Goal: Check status: Check status

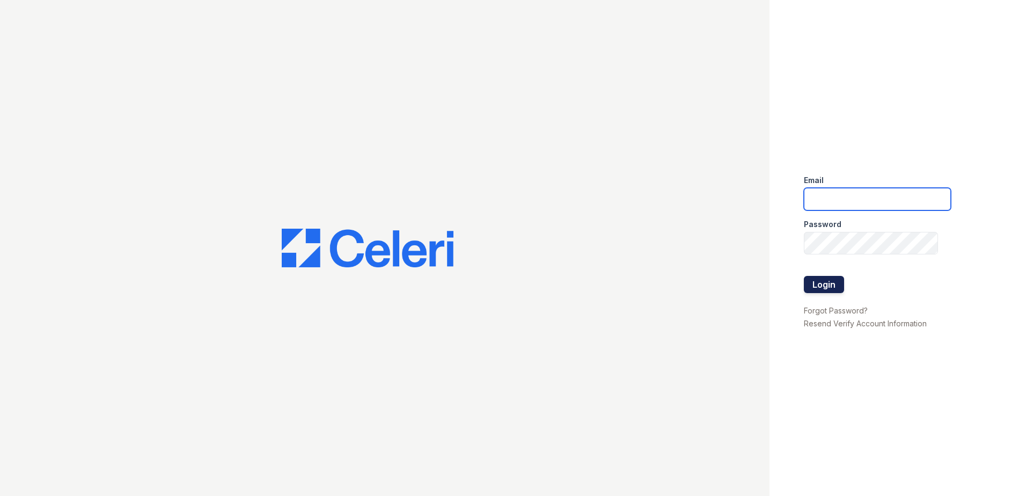
type input "[EMAIL_ADDRESS][DOMAIN_NAME]"
click at [823, 285] on button "Login" at bounding box center [824, 284] width 40 height 17
click at [823, 284] on button "Login" at bounding box center [824, 284] width 40 height 17
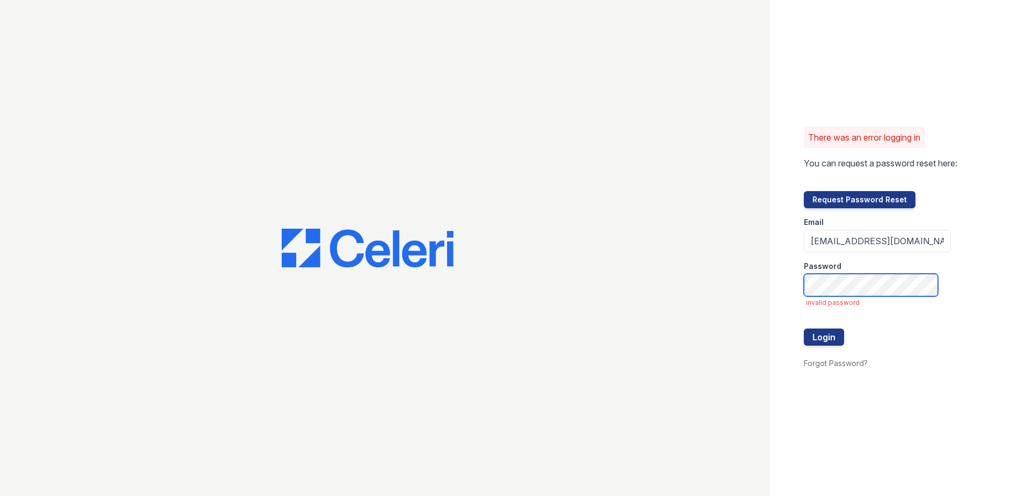
click at [273, 204] on div "There was an error logging in You can request a password reset here: Request Pa…" at bounding box center [513, 248] width 1026 height 496
click at [811, 330] on button "Login" at bounding box center [824, 336] width 40 height 17
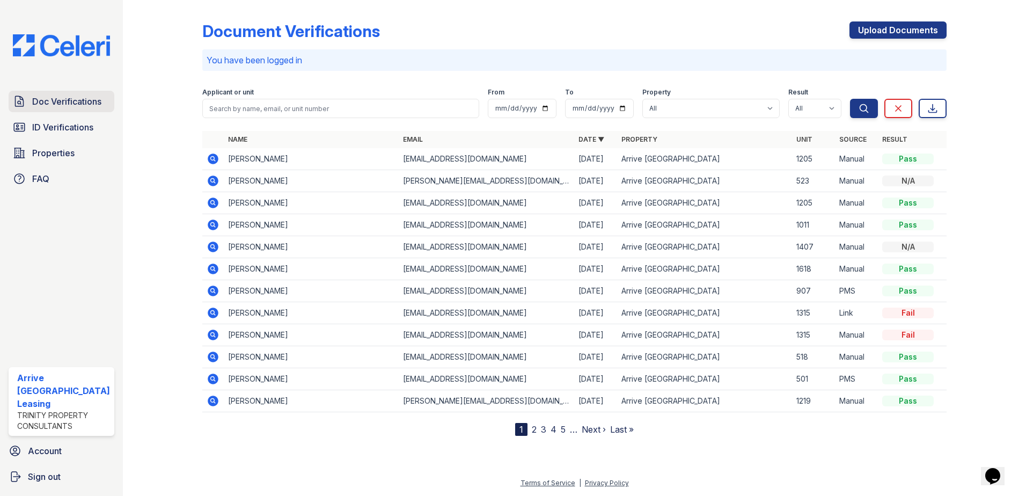
click at [42, 106] on span "Doc Verifications" at bounding box center [66, 101] width 69 height 13
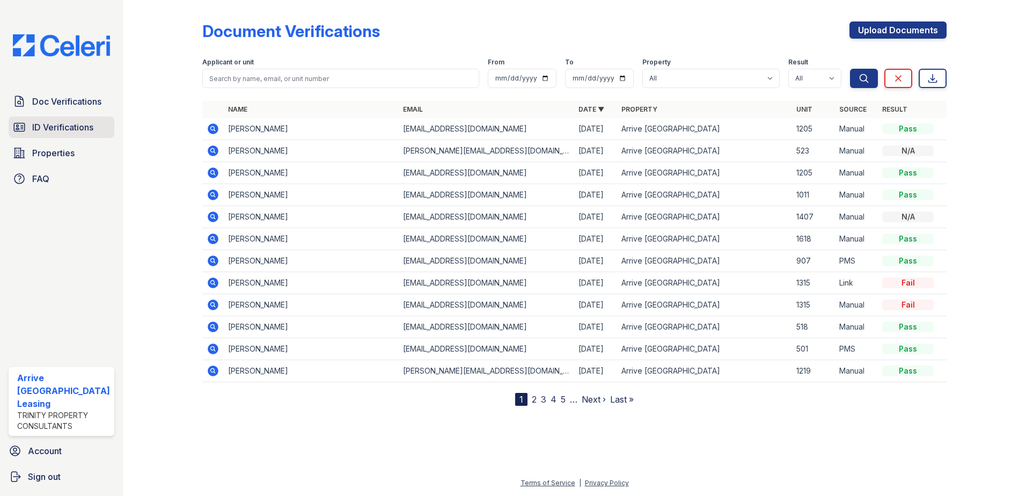
click at [36, 125] on span "ID Verifications" at bounding box center [62, 127] width 61 height 13
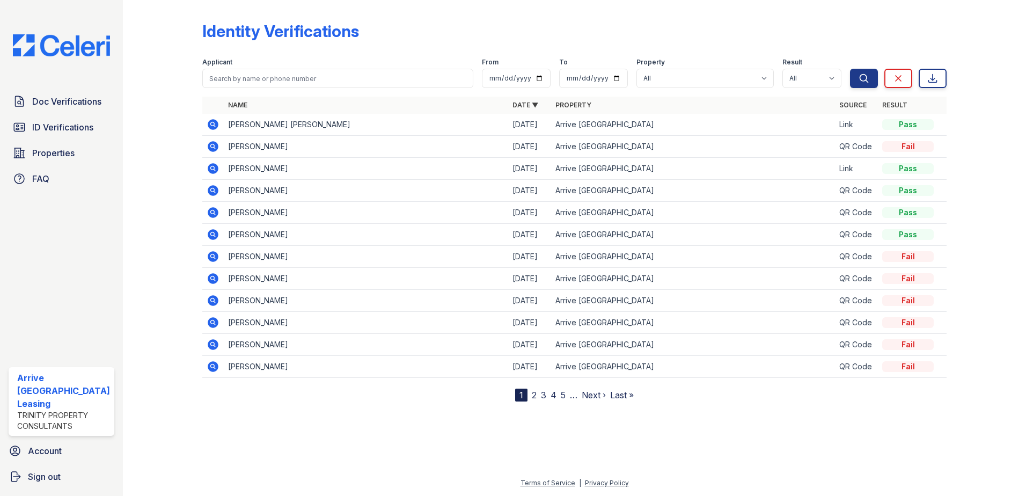
click at [62, 93] on link "Doc Verifications" at bounding box center [62, 101] width 106 height 21
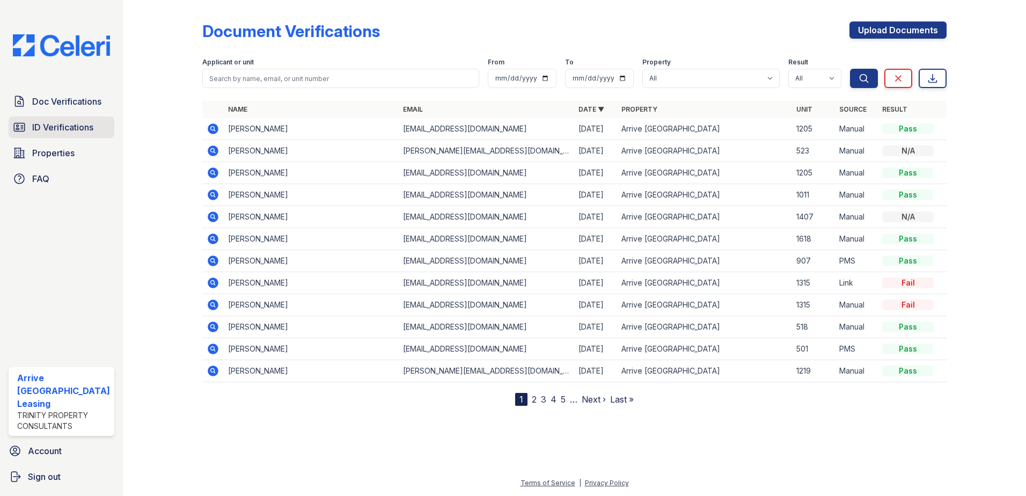
click at [86, 128] on span "ID Verifications" at bounding box center [62, 127] width 61 height 13
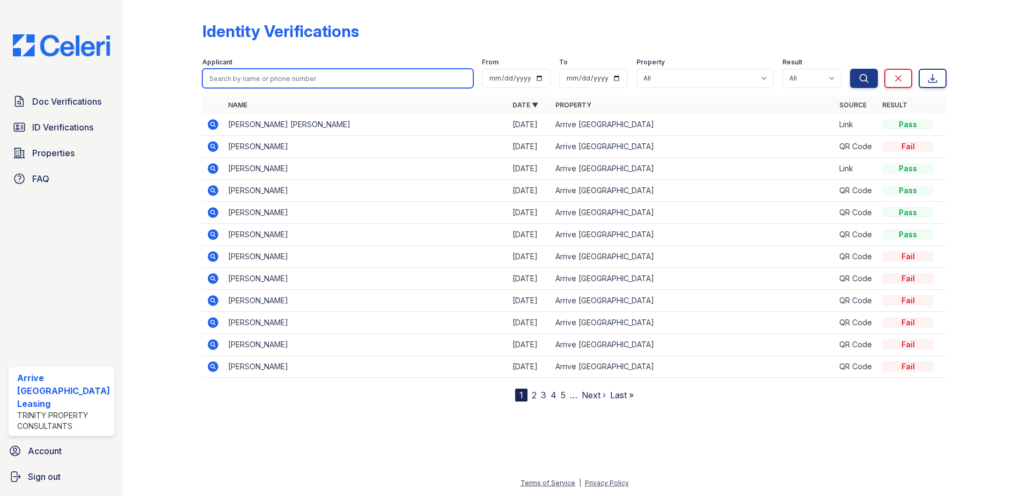
click at [310, 86] on input "search" at bounding box center [337, 78] width 271 height 19
drag, startPoint x: 283, startPoint y: 71, endPoint x: 284, endPoint y: 78, distance: 7.0
click at [283, 76] on input "[PERSON_NAME]" at bounding box center [337, 78] width 271 height 19
type input "[PERSON_NAME]"
click at [850, 69] on button "Search" at bounding box center [864, 78] width 28 height 19
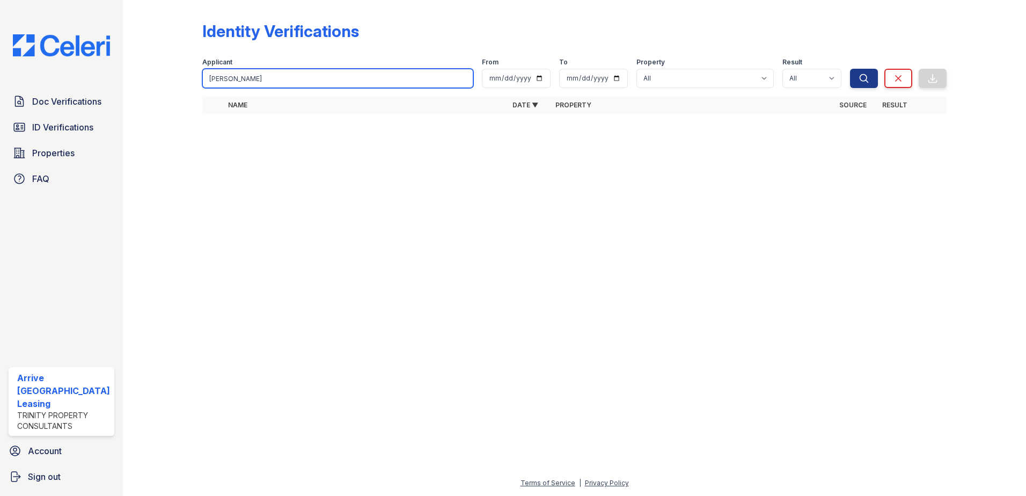
click at [221, 80] on input "[PERSON_NAME]" at bounding box center [337, 78] width 271 height 19
click at [281, 79] on input "[PERSON_NAME]" at bounding box center [337, 78] width 271 height 19
type input "[PERSON_NAME]"
click at [850, 69] on button "Search" at bounding box center [864, 78] width 28 height 19
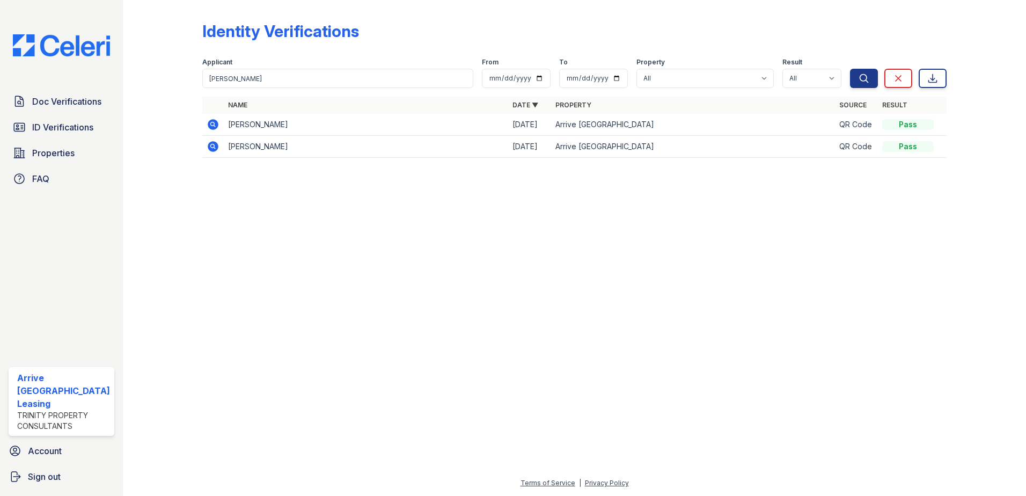
click at [219, 124] on td at bounding box center [212, 125] width 21 height 22
click at [207, 127] on icon at bounding box center [213, 124] width 13 height 13
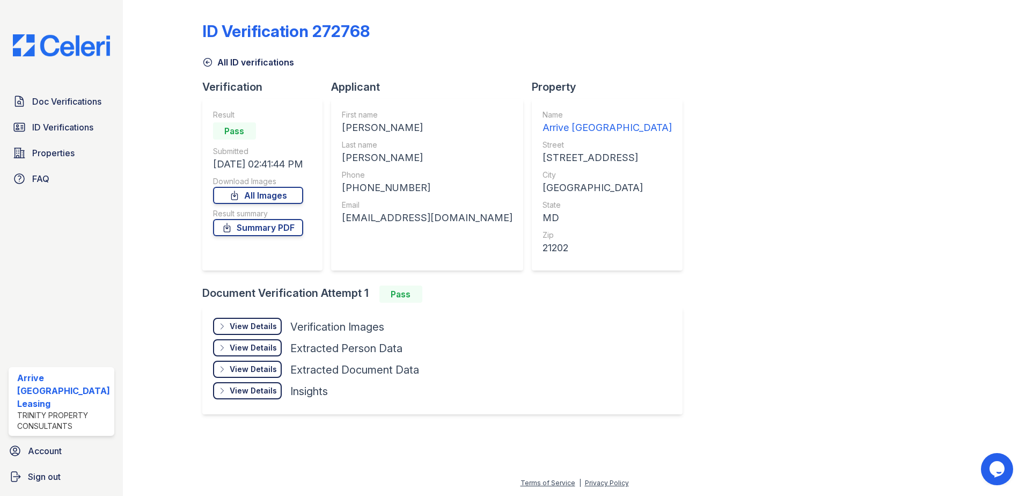
drag, startPoint x: 275, startPoint y: 226, endPoint x: 603, endPoint y: 3, distance: 396.5
click at [276, 226] on link "Summary PDF" at bounding box center [258, 227] width 90 height 17
